Goal: Information Seeking & Learning: Learn about a topic

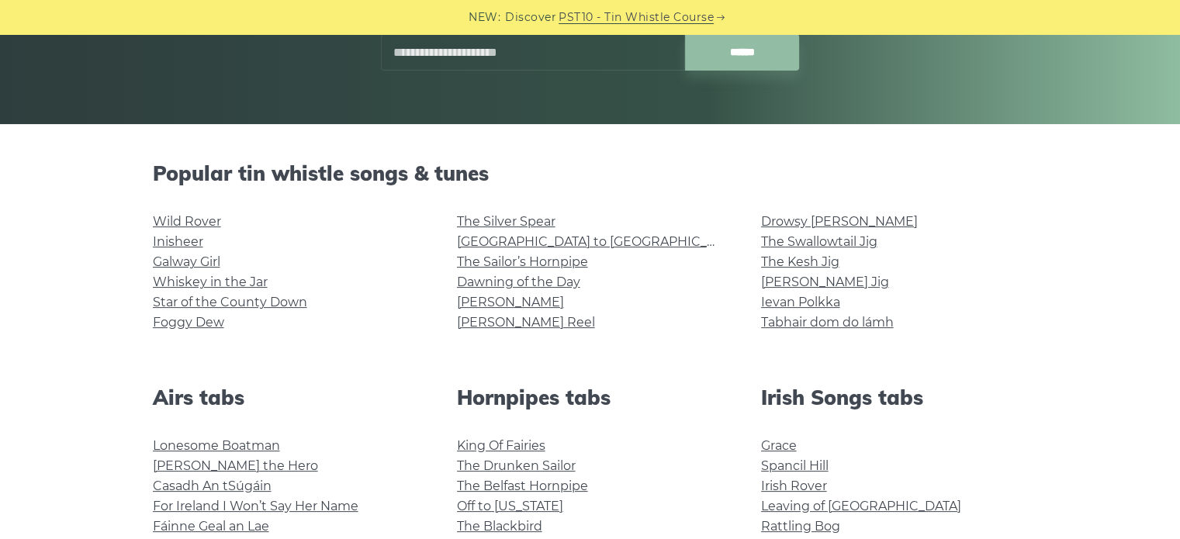
scroll to position [310, 0]
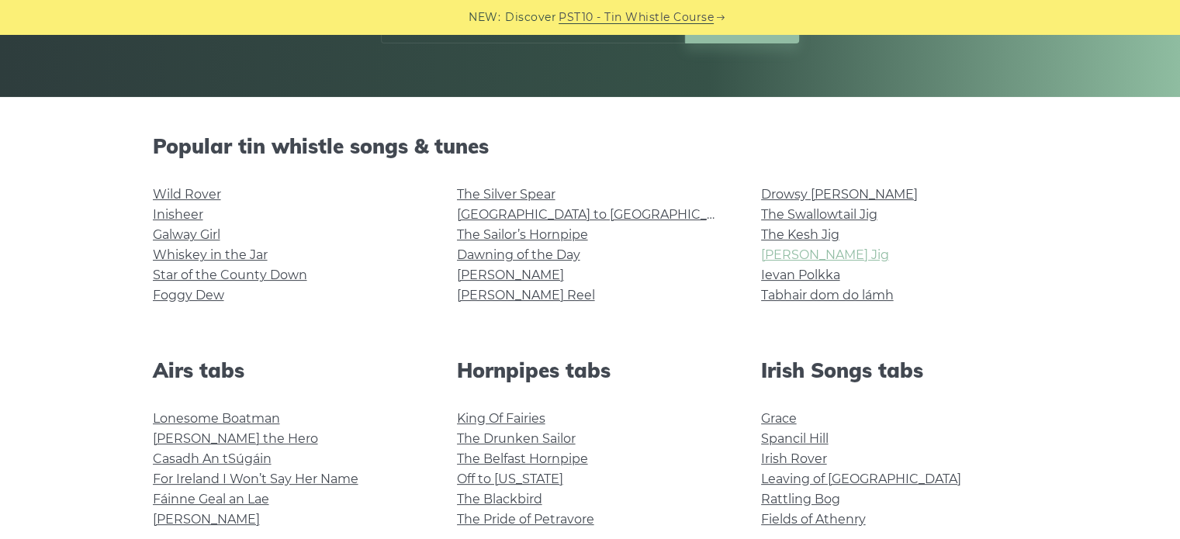
click at [789, 257] on link "[PERSON_NAME] Jig" at bounding box center [825, 254] width 128 height 15
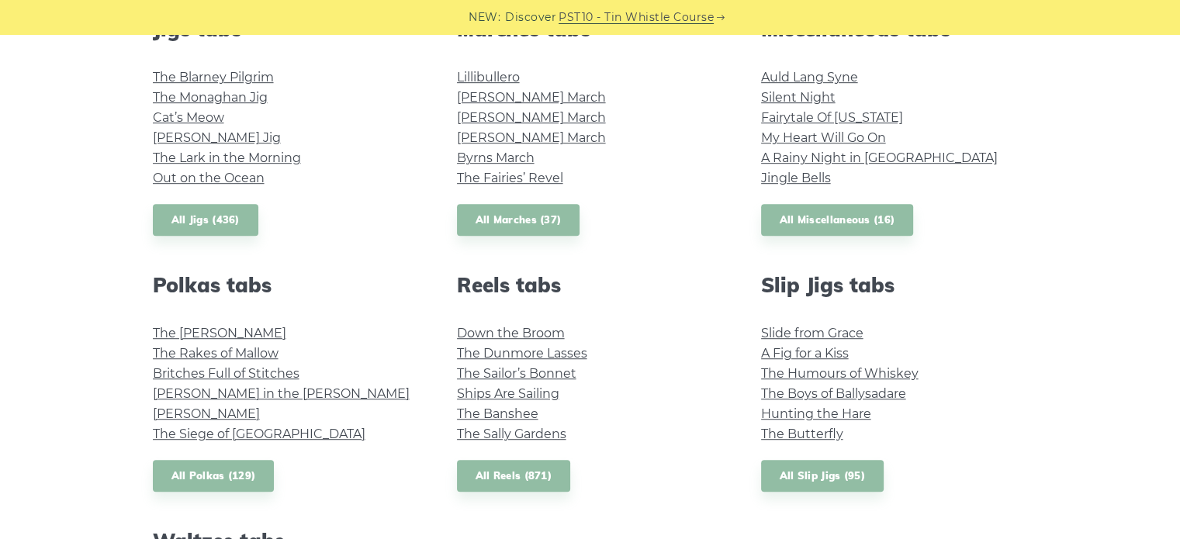
scroll to position [776, 0]
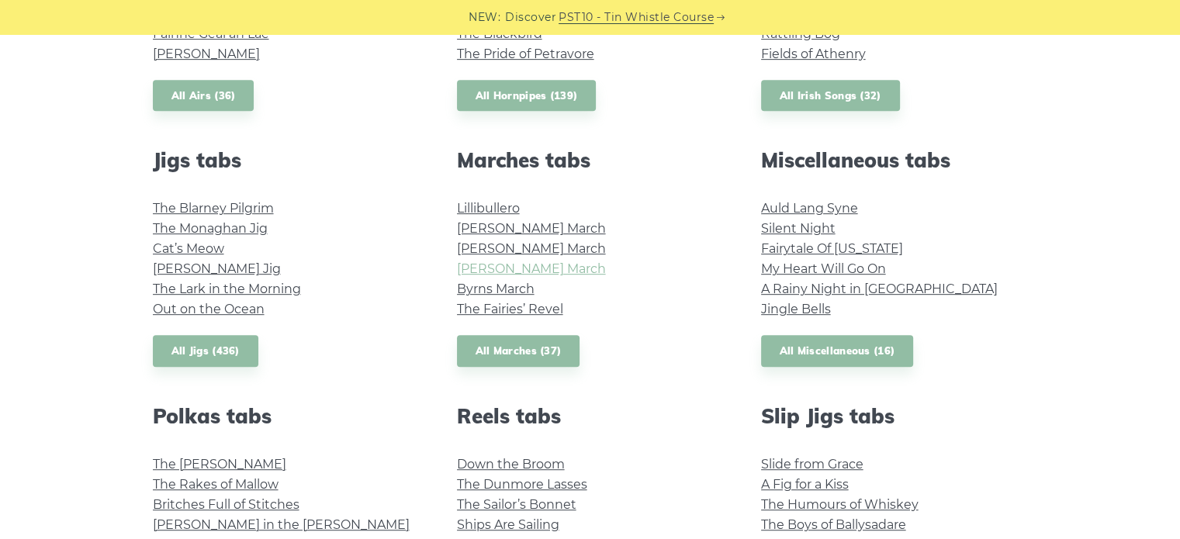
click at [501, 275] on link "[PERSON_NAME] March" at bounding box center [531, 268] width 149 height 15
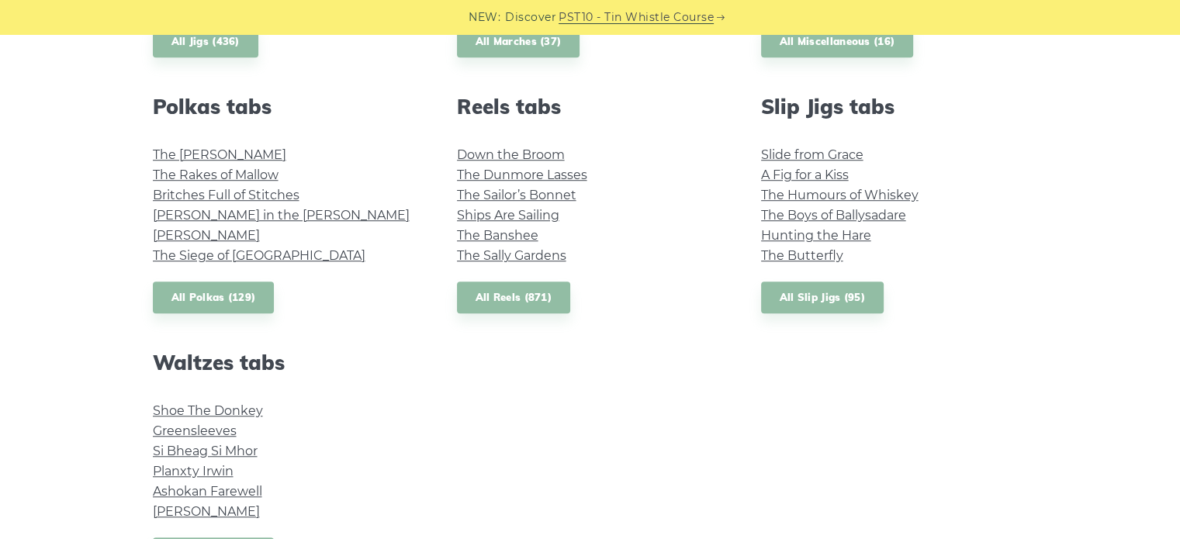
scroll to position [1086, 0]
click at [173, 157] on link "The Kerry Polka" at bounding box center [219, 154] width 133 height 15
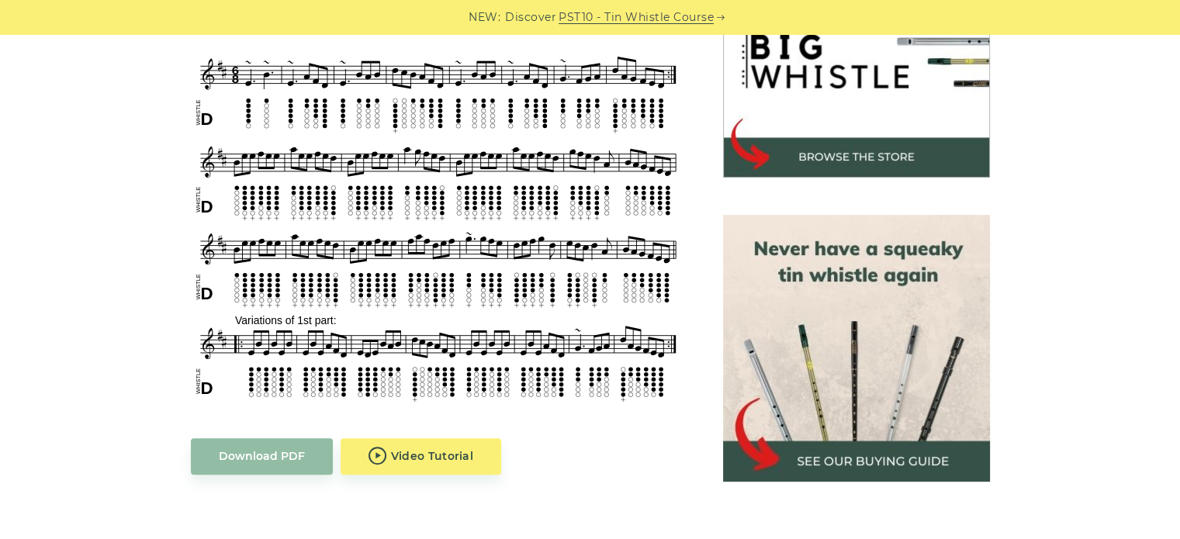
scroll to position [543, 0]
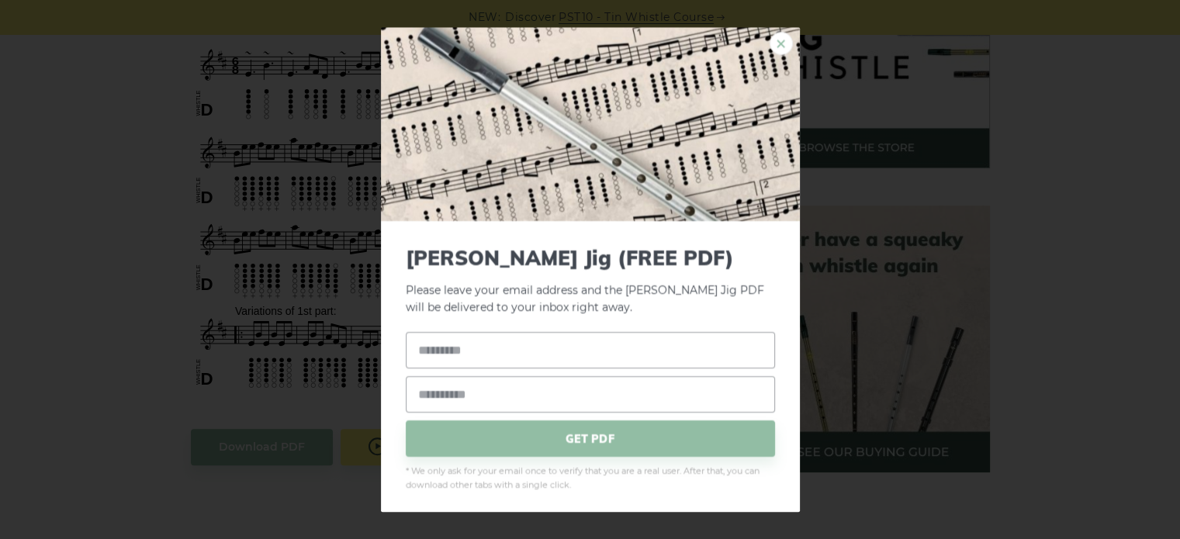
click at [770, 34] on link "×" at bounding box center [780, 43] width 23 height 23
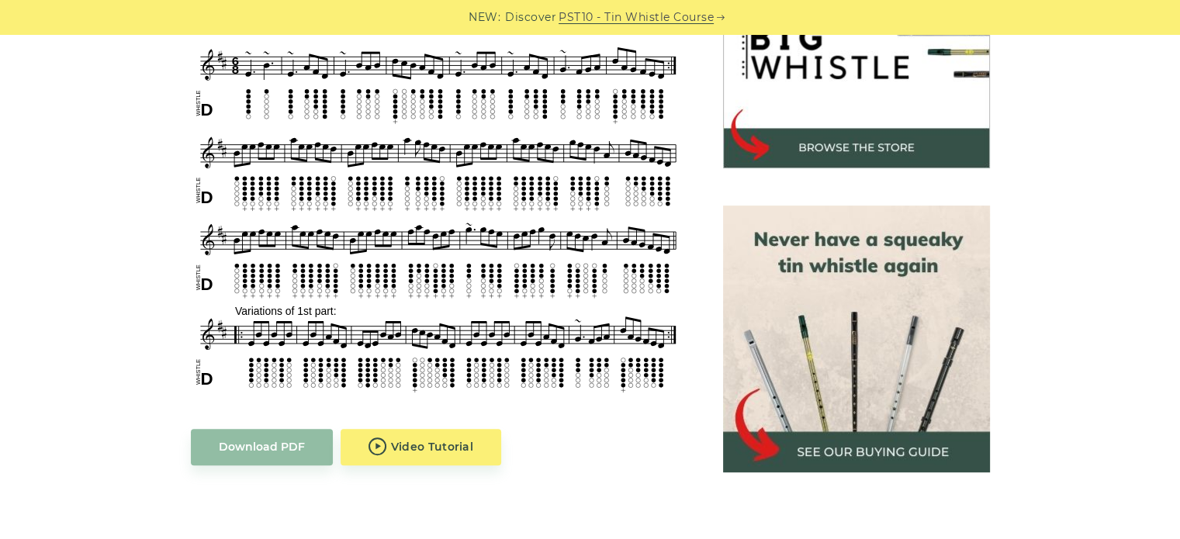
scroll to position [465, 0]
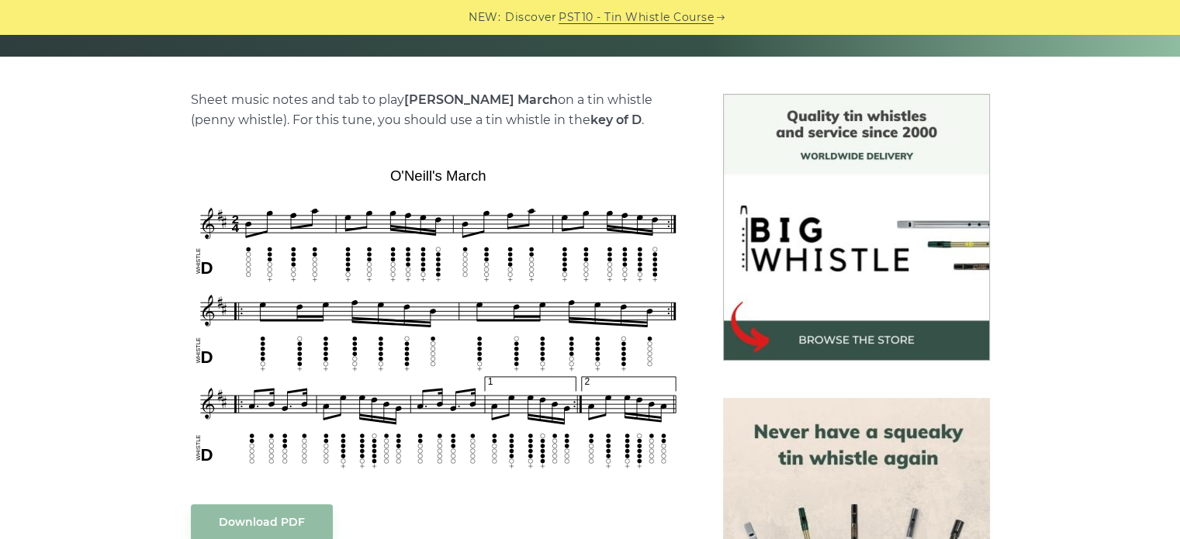
scroll to position [388, 0]
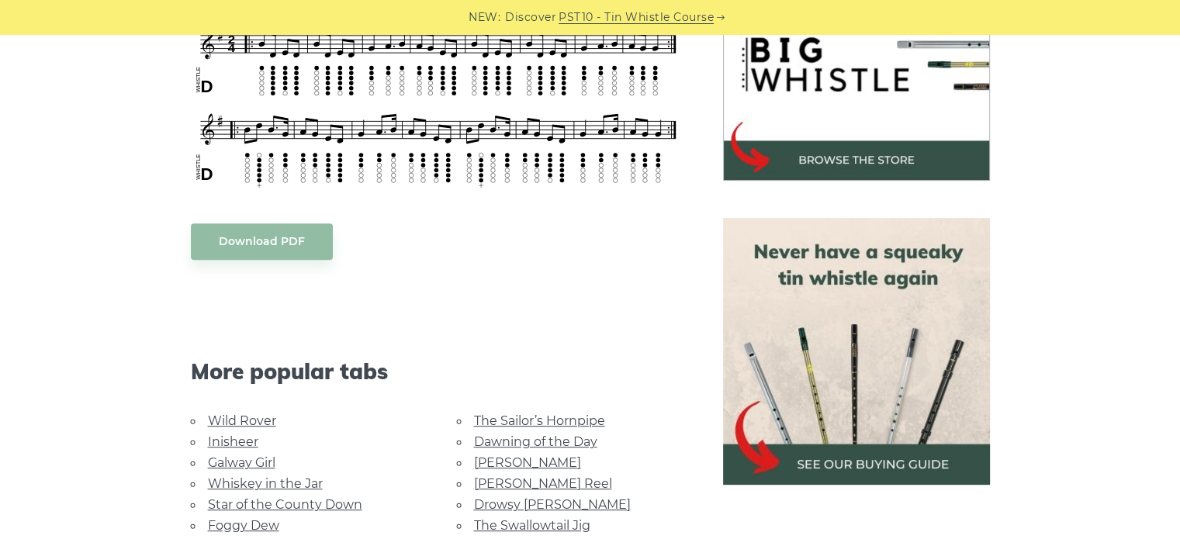
scroll to position [388, 0]
